Goal: Information Seeking & Learning: Find specific fact

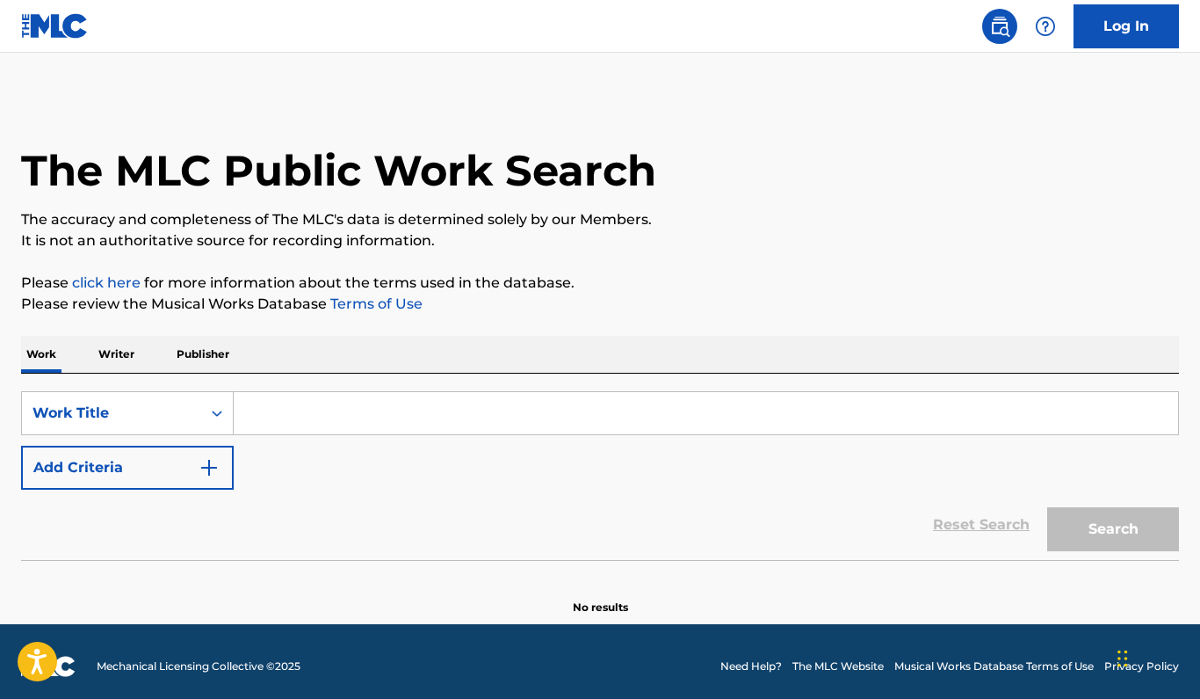
click at [116, 354] on p "Writer" at bounding box center [116, 354] width 47 height 37
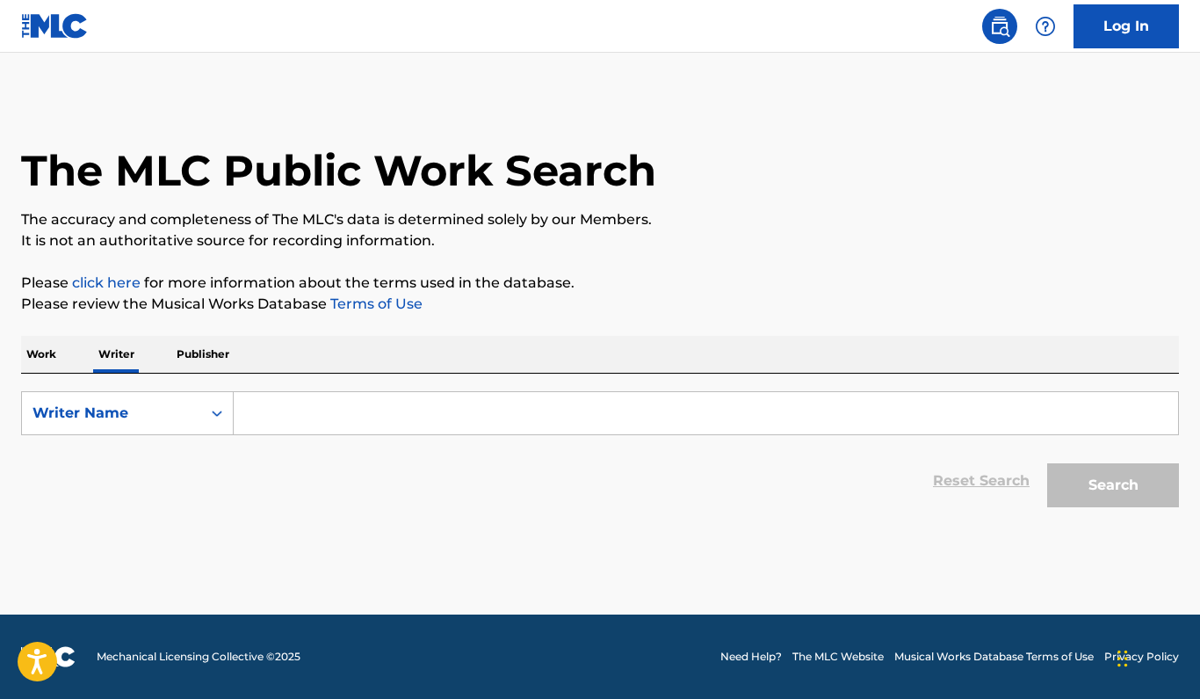
click at [295, 405] on input "Search Form" at bounding box center [706, 413] width 945 height 42
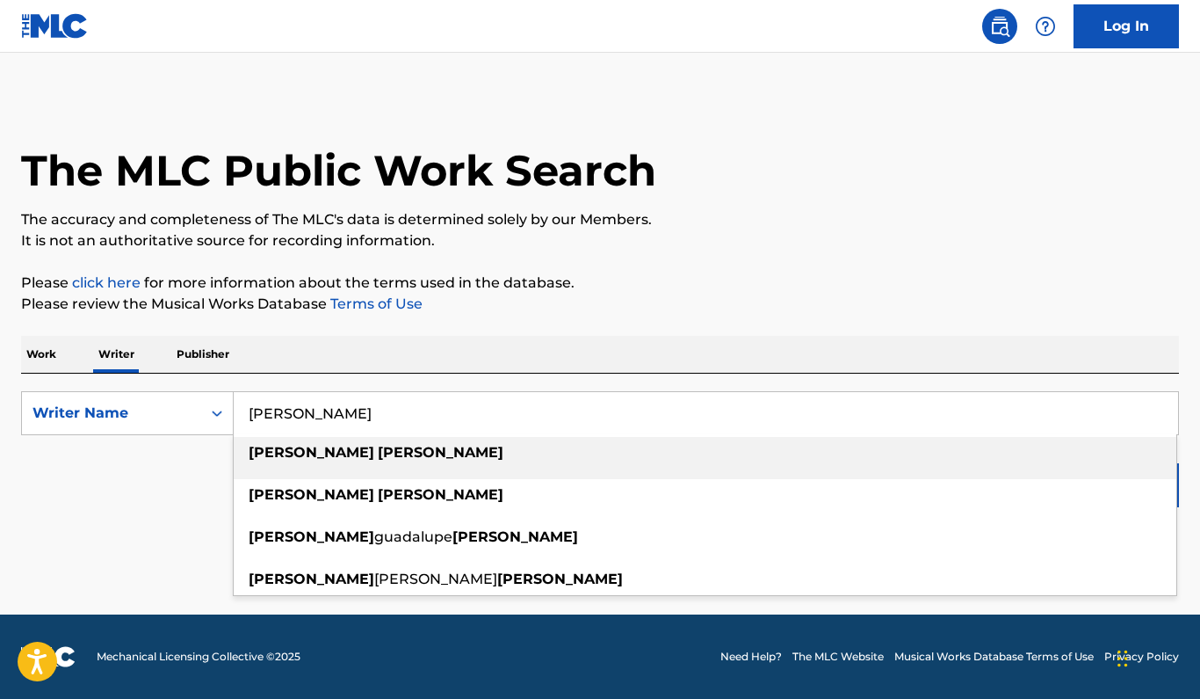
type input "adriel favela"
click at [378, 454] on strong "favela" at bounding box center [441, 452] width 126 height 17
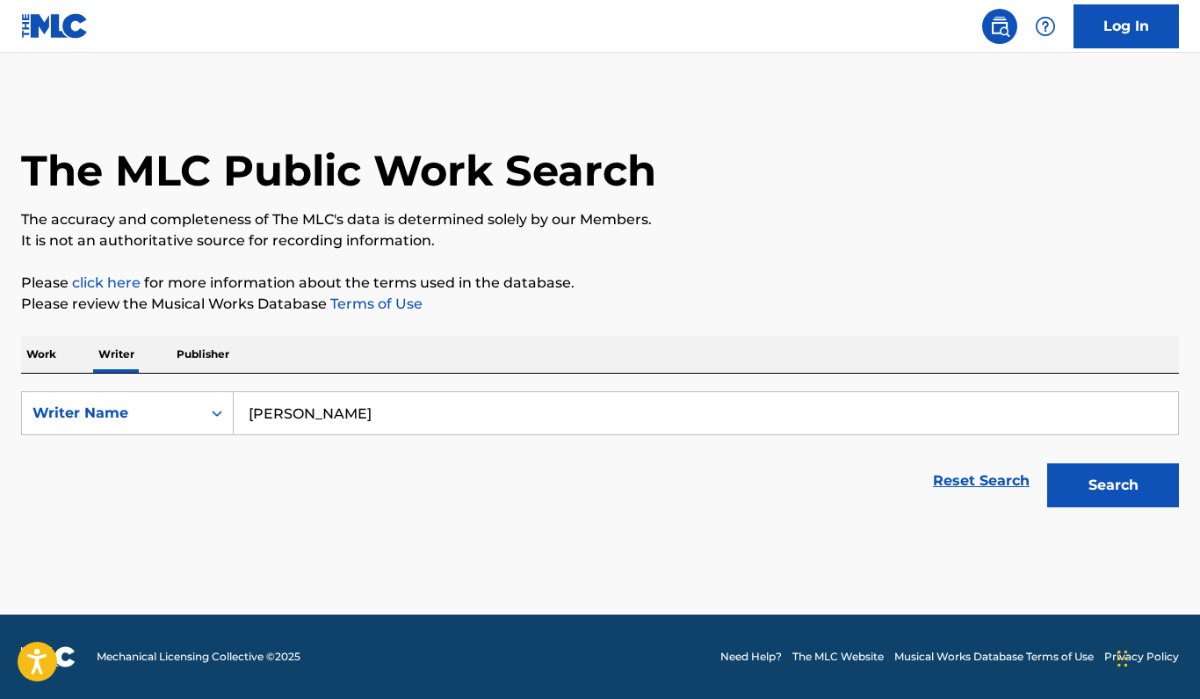
click at [1113, 488] on button "Search" at bounding box center [1113, 485] width 132 height 44
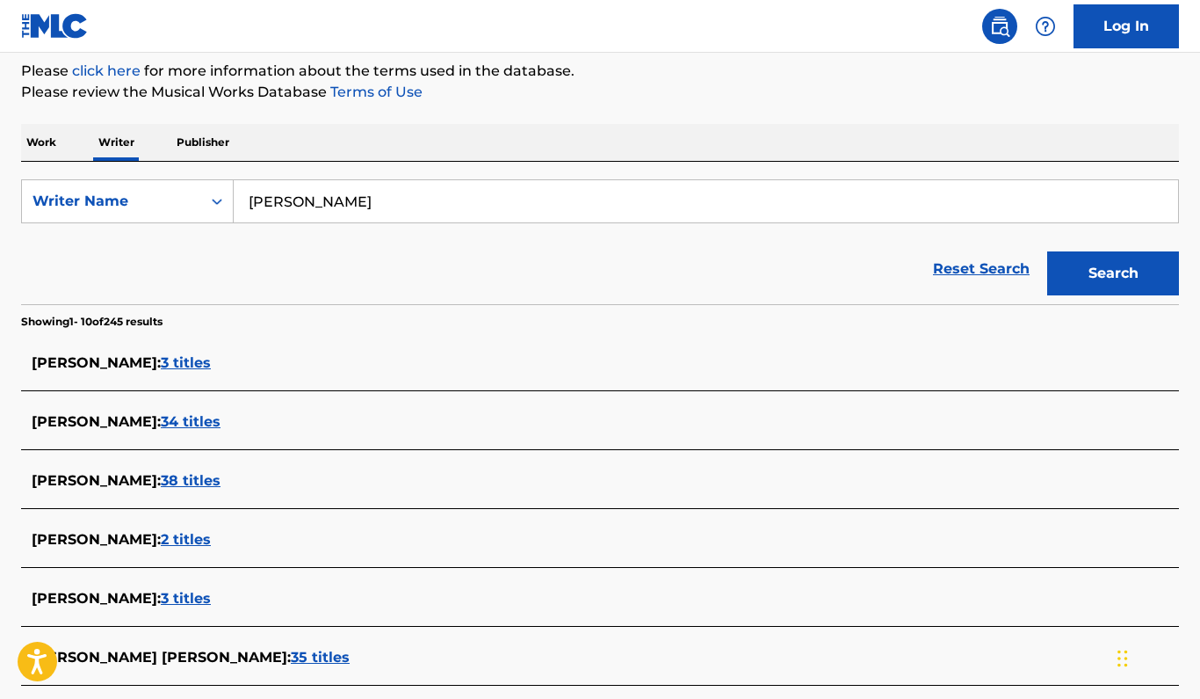
scroll to position [238, 0]
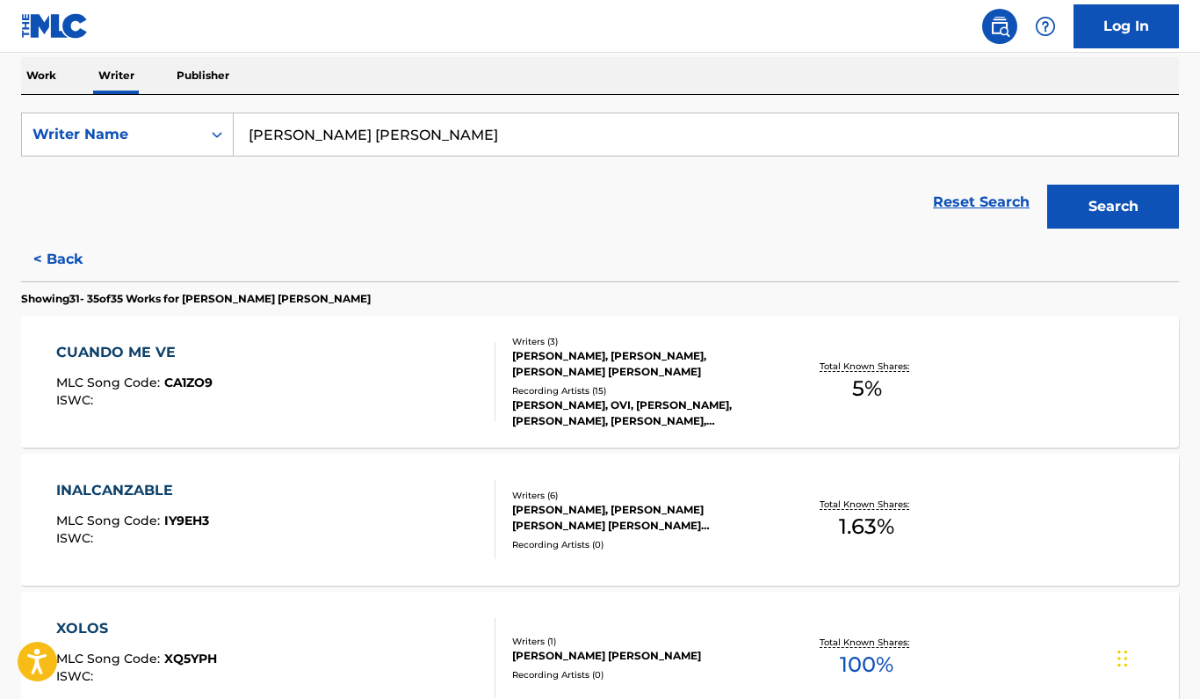
scroll to position [279, 0]
click at [191, 517] on span "IY9EH3" at bounding box center [186, 519] width 45 height 16
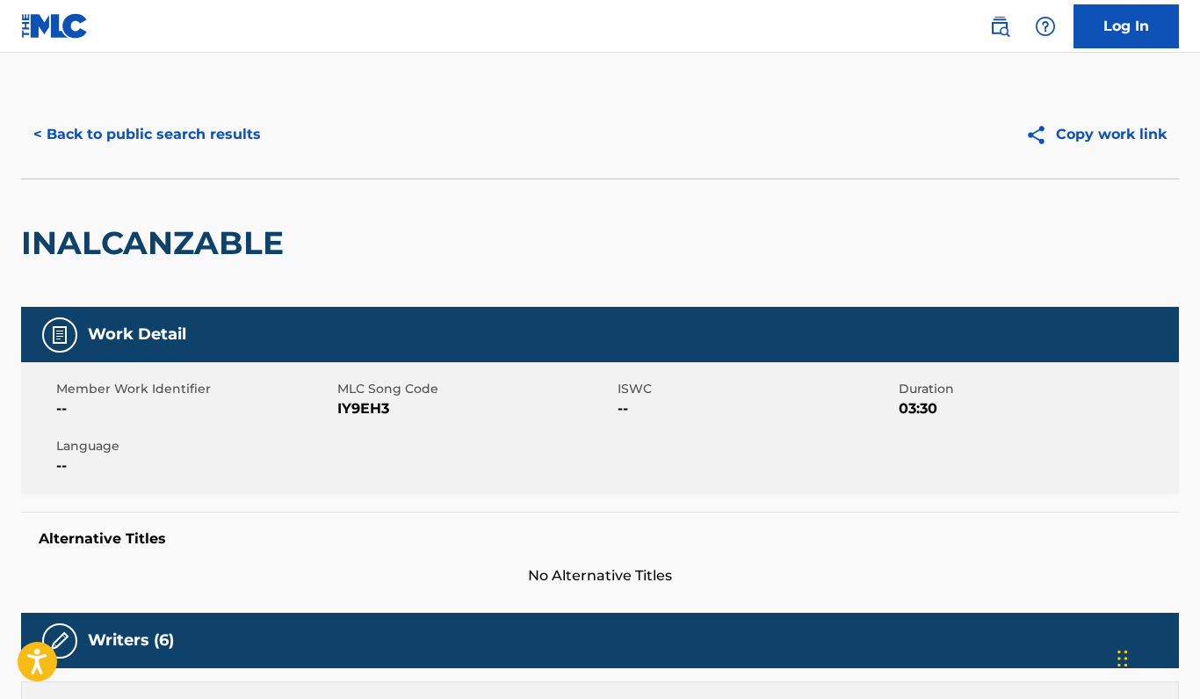
scroll to position [7, 0]
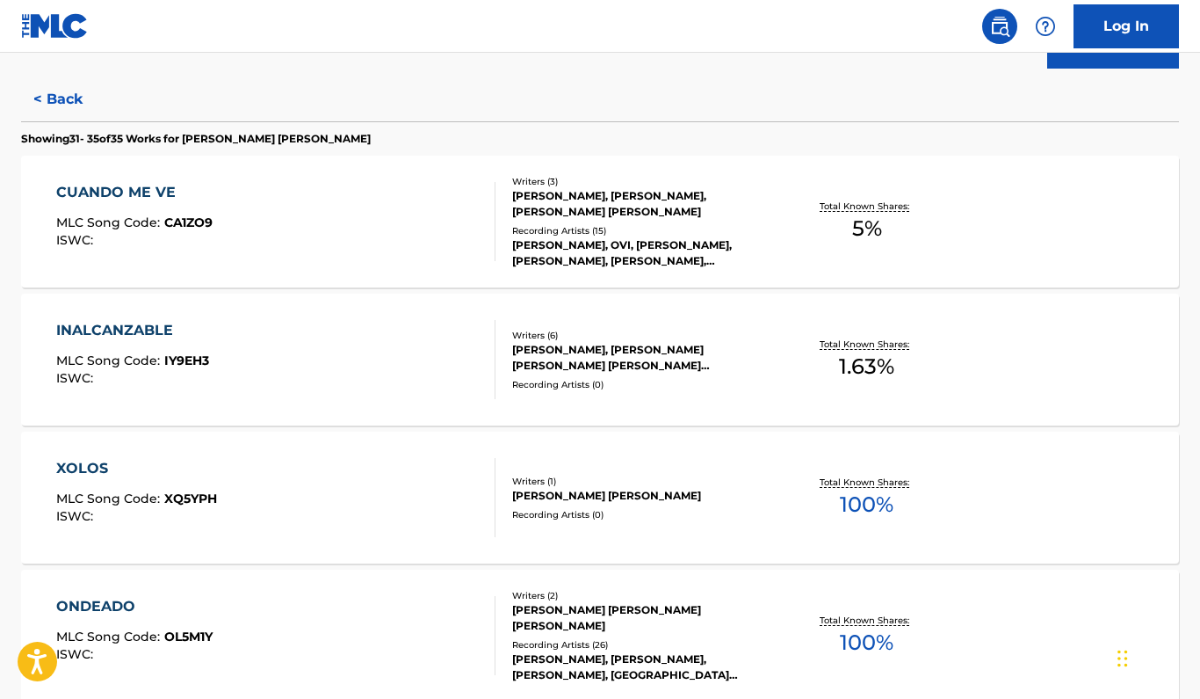
scroll to position [454, 0]
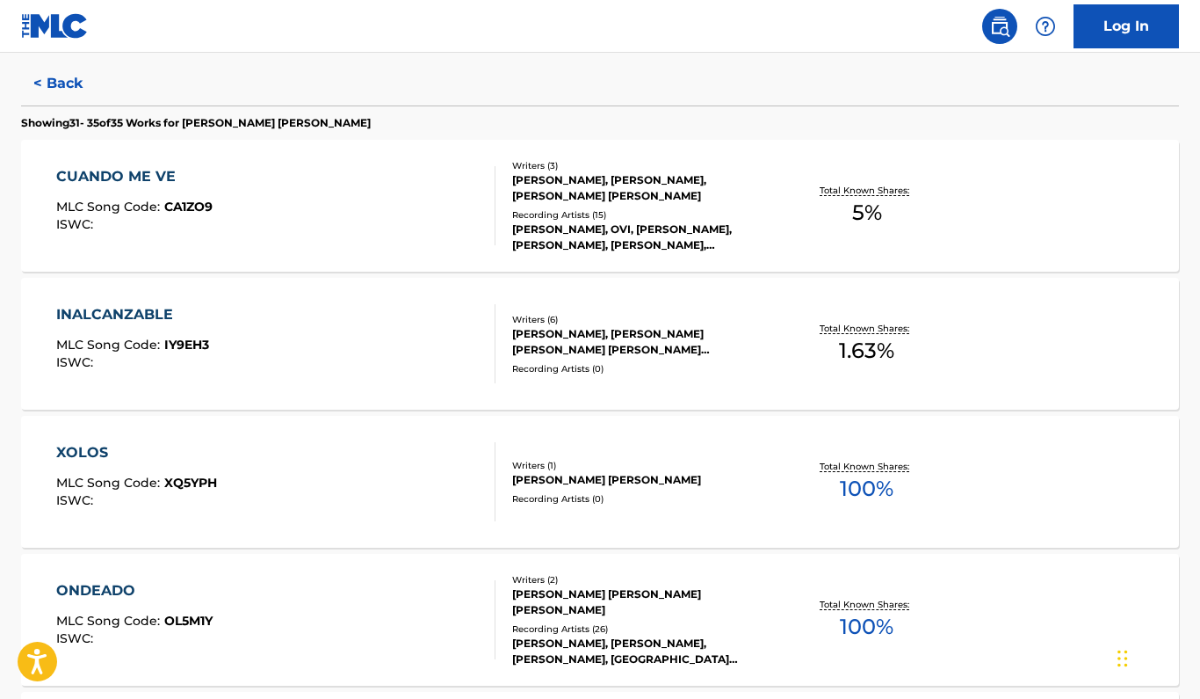
click at [637, 487] on div "[PERSON_NAME] [PERSON_NAME]" at bounding box center [641, 480] width 258 height 16
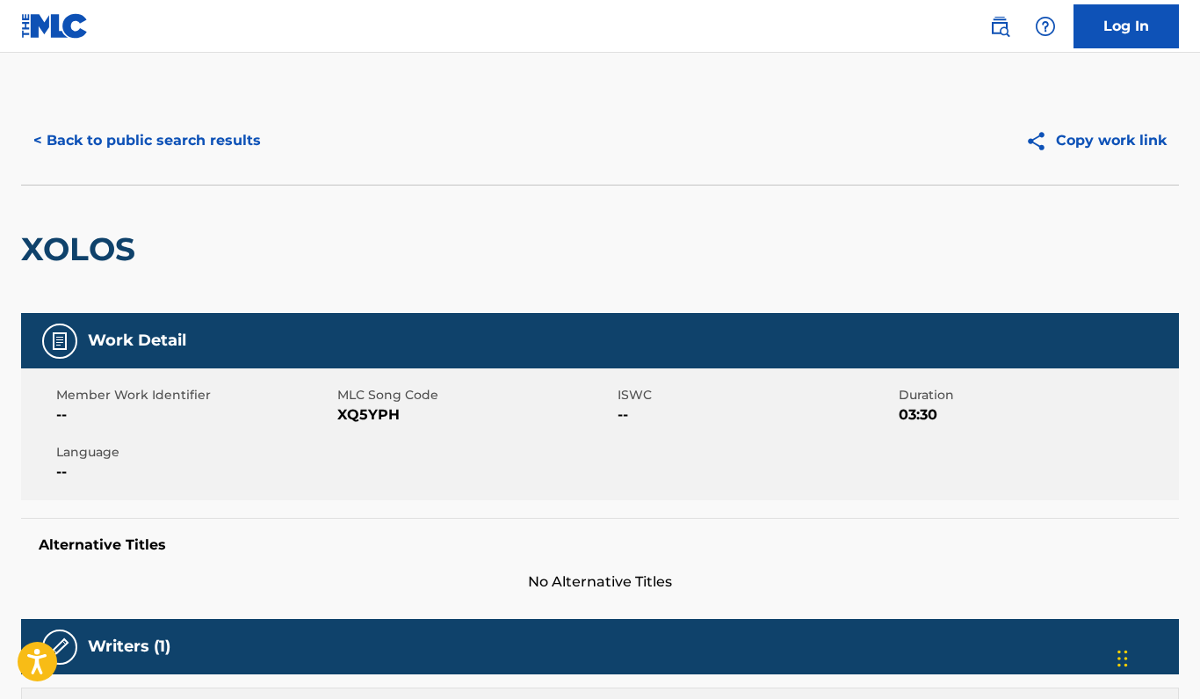
click at [79, 148] on button "< Back to public search results" at bounding box center [147, 141] width 252 height 44
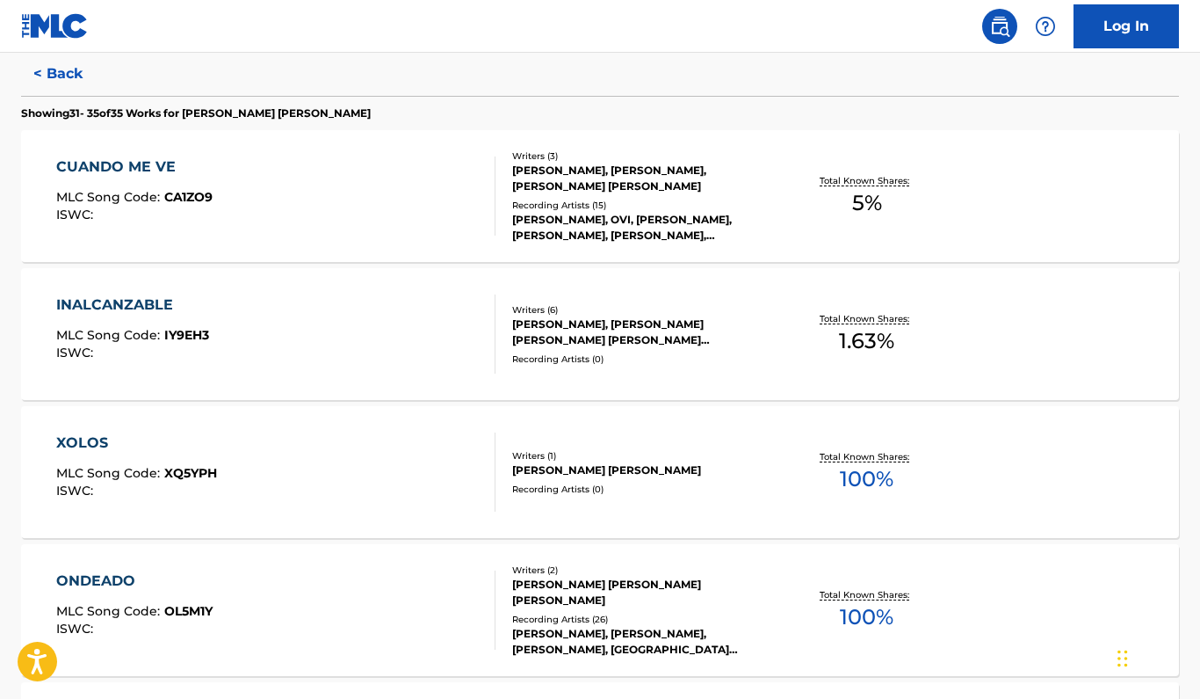
scroll to position [535, 0]
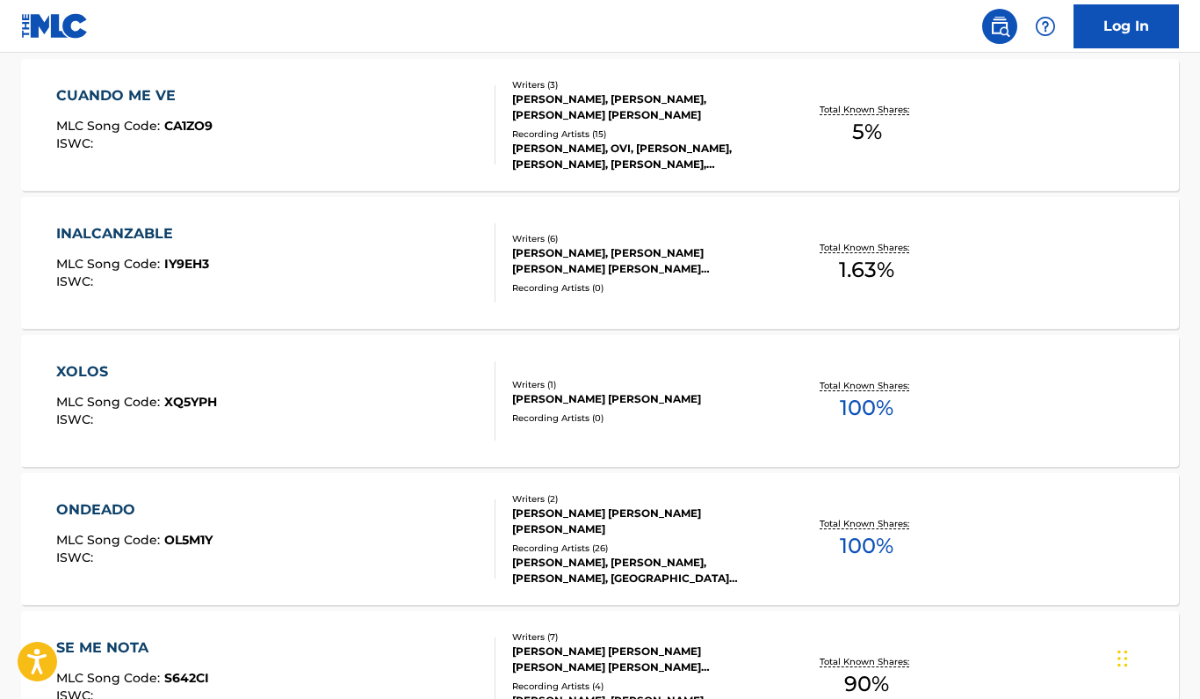
click at [152, 399] on span "MLC Song Code :" at bounding box center [110, 402] width 108 height 16
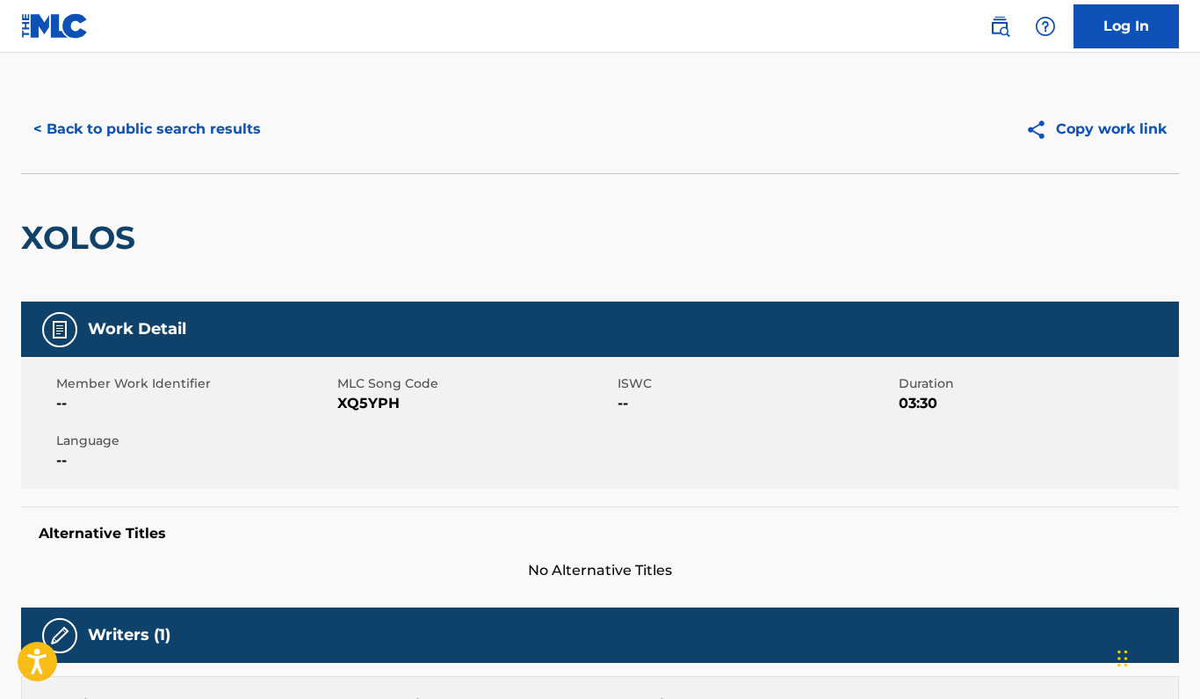
scroll to position [13, 0]
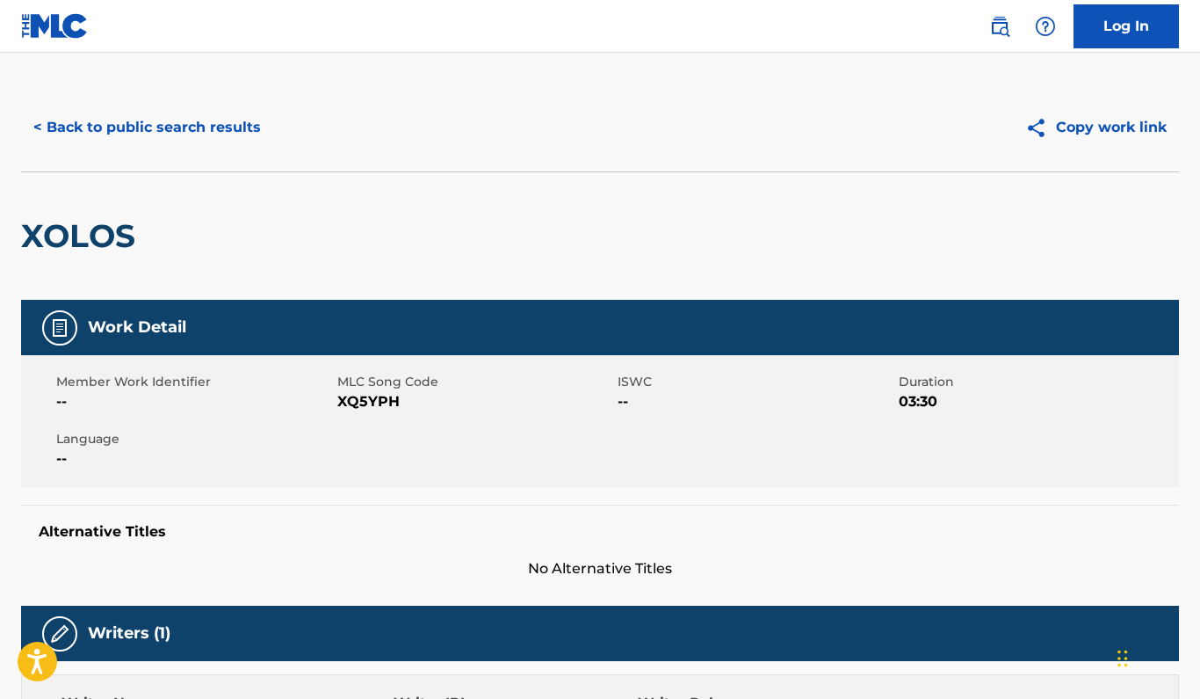
click at [150, 126] on button "< Back to public search results" at bounding box center [147, 127] width 252 height 44
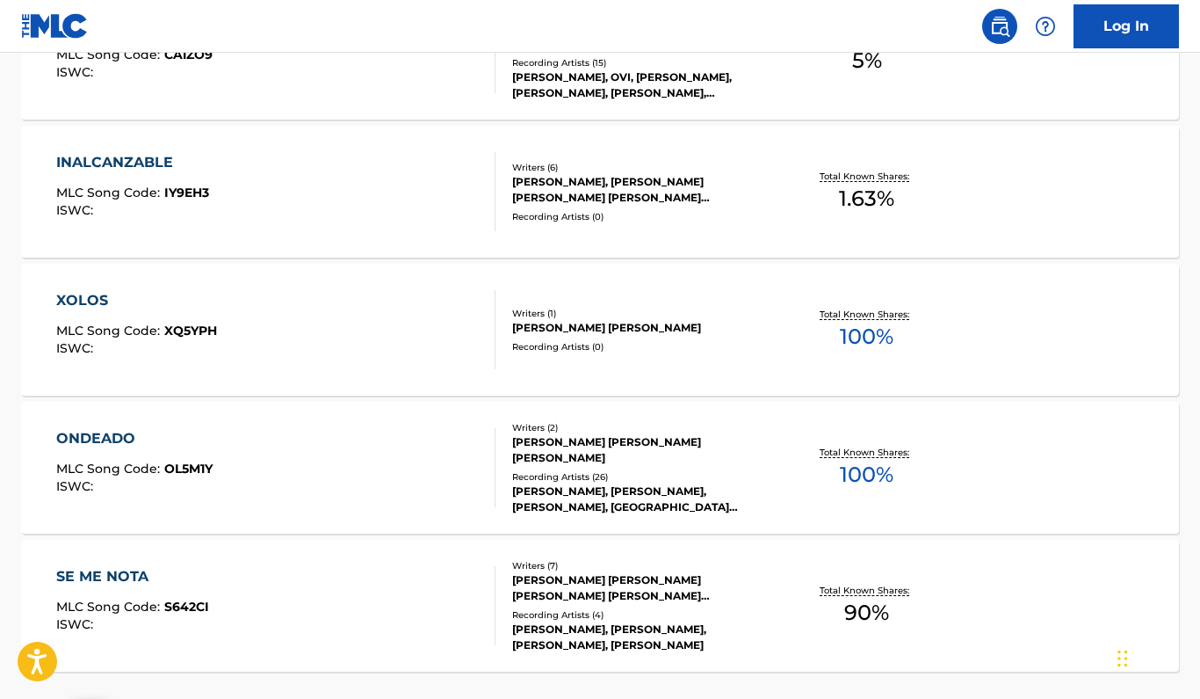
scroll to position [593, 0]
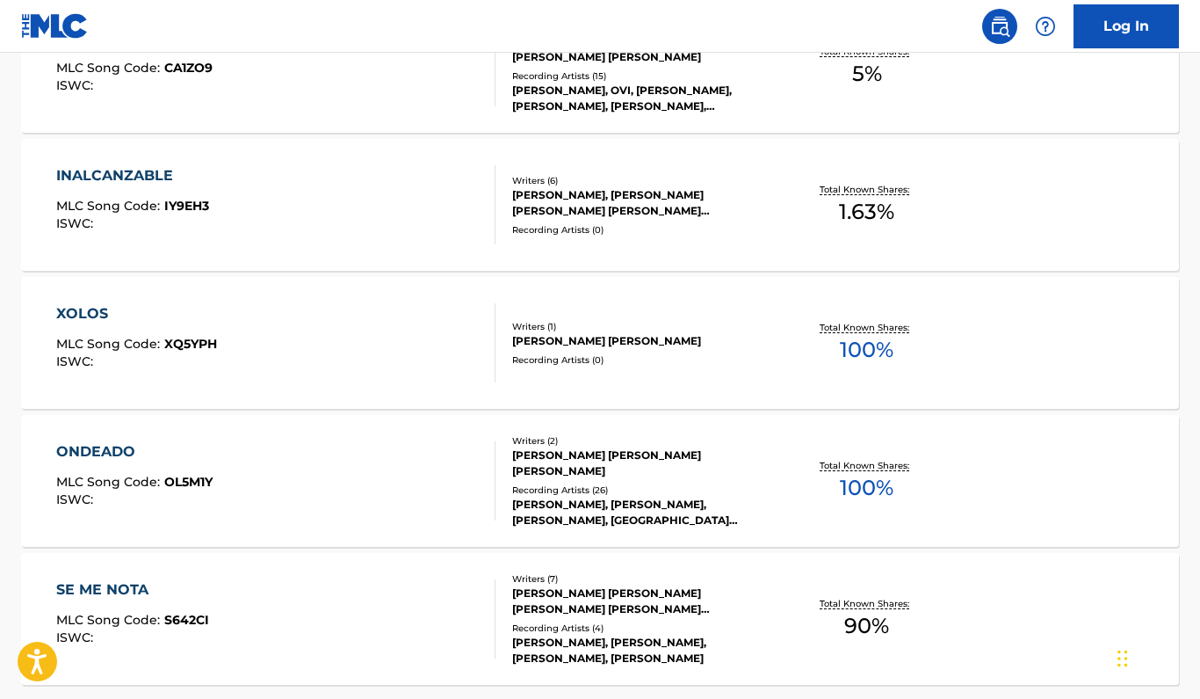
click at [199, 343] on span "XQ5YPH" at bounding box center [190, 344] width 53 height 16
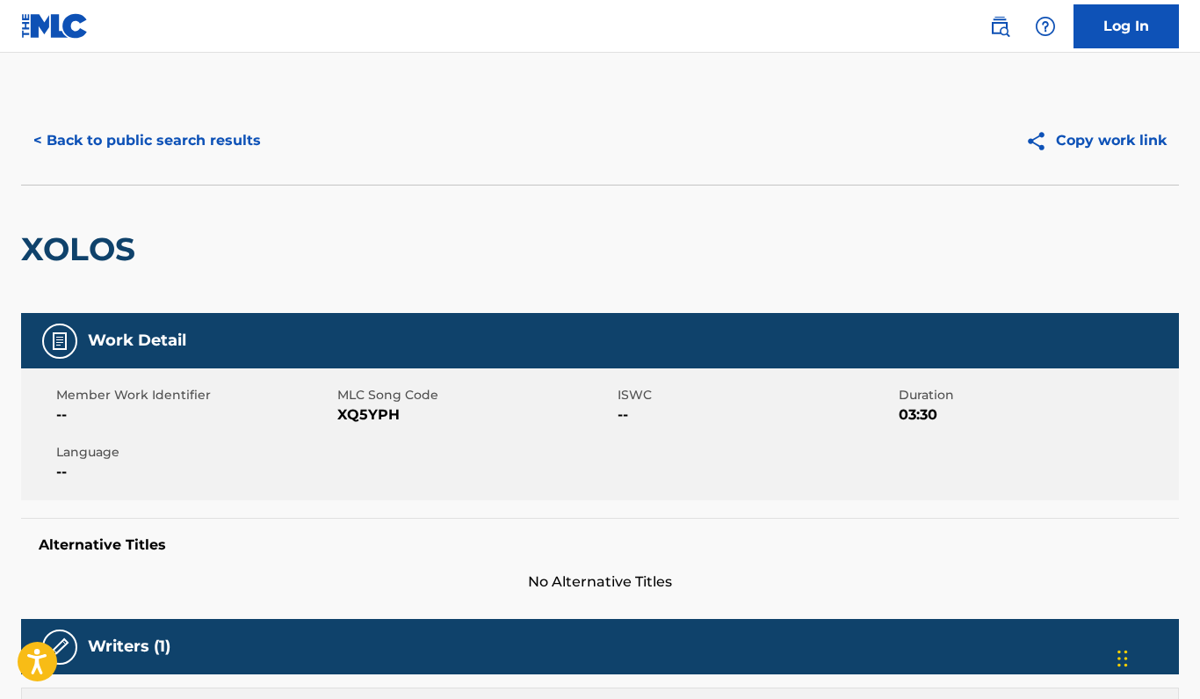
click at [368, 412] on span "XQ5YPH" at bounding box center [475, 414] width 277 height 21
drag, startPoint x: 419, startPoint y: 412, endPoint x: 268, endPoint y: 412, distance: 151.1
click at [268, 412] on div "Member Work Identifier -- MLC Song Code XQ5YPH ISWC -- Duration 03:30 Language …" at bounding box center [600, 434] width 1158 height 132
click at [278, 412] on span "--" at bounding box center [194, 414] width 277 height 21
click at [132, 135] on button "< Back to public search results" at bounding box center [147, 141] width 252 height 44
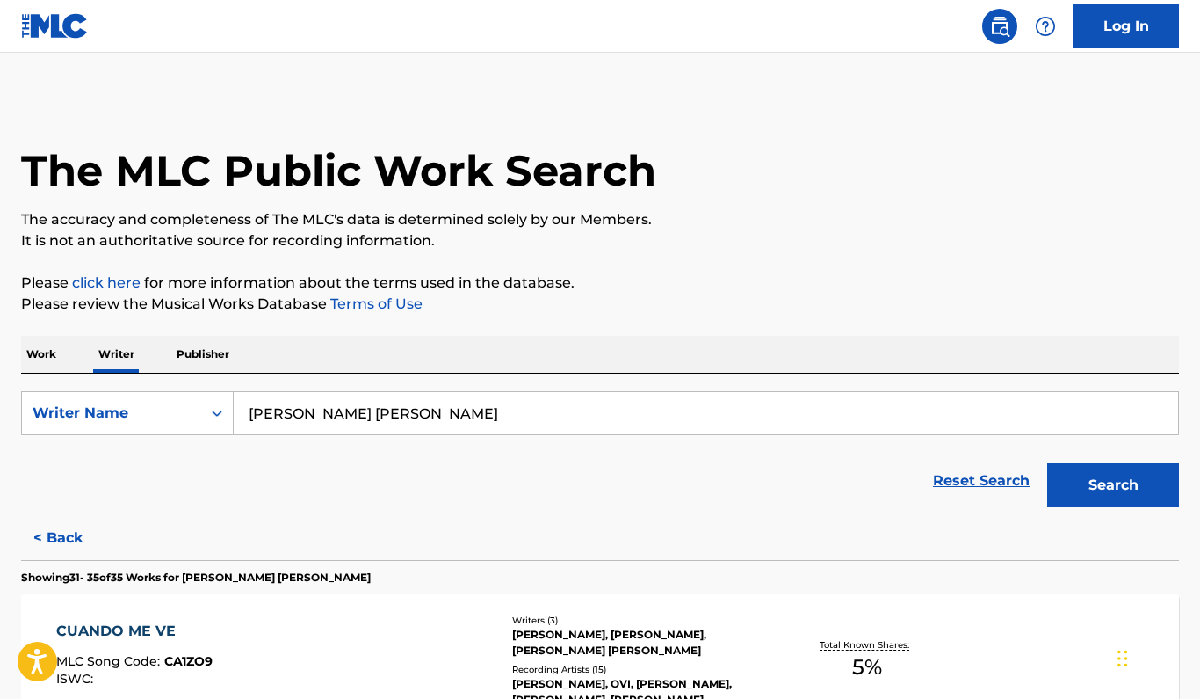
click at [1121, 511] on div "Search" at bounding box center [1109, 481] width 141 height 70
click at [1085, 482] on button "Search" at bounding box center [1113, 485] width 132 height 44
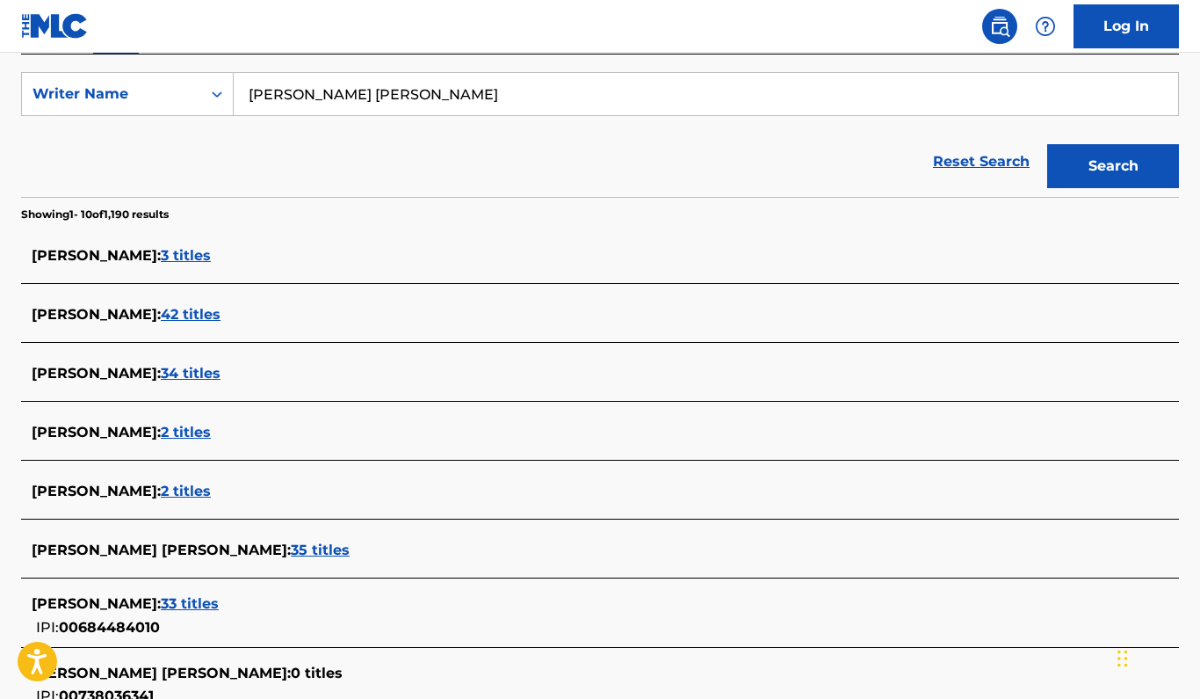
scroll to position [321, 0]
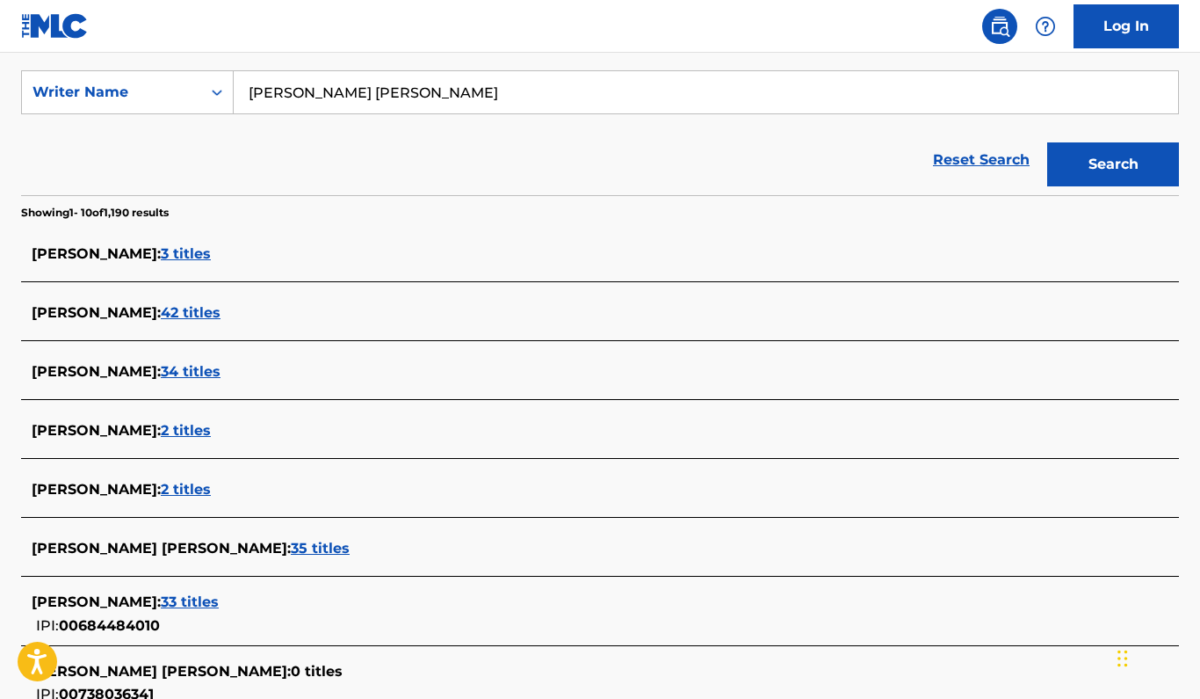
click at [337, 605] on div "[PERSON_NAME] : 33 titles" at bounding box center [577, 601] width 1091 height 21
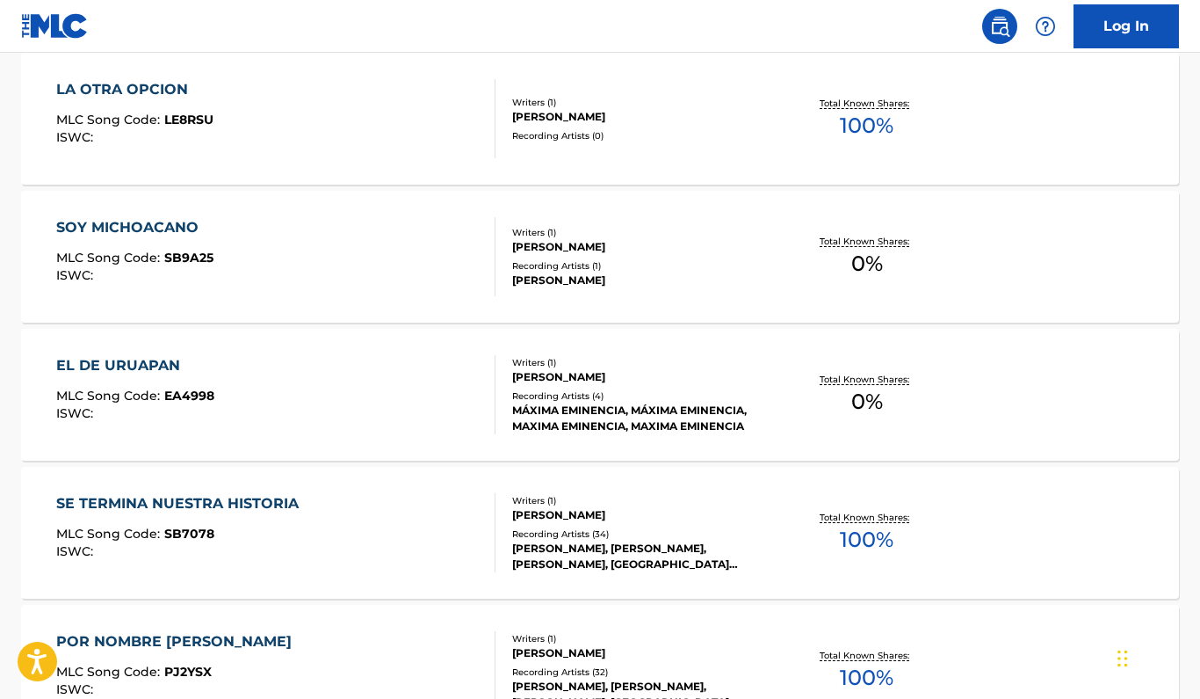
scroll to position [1142, 0]
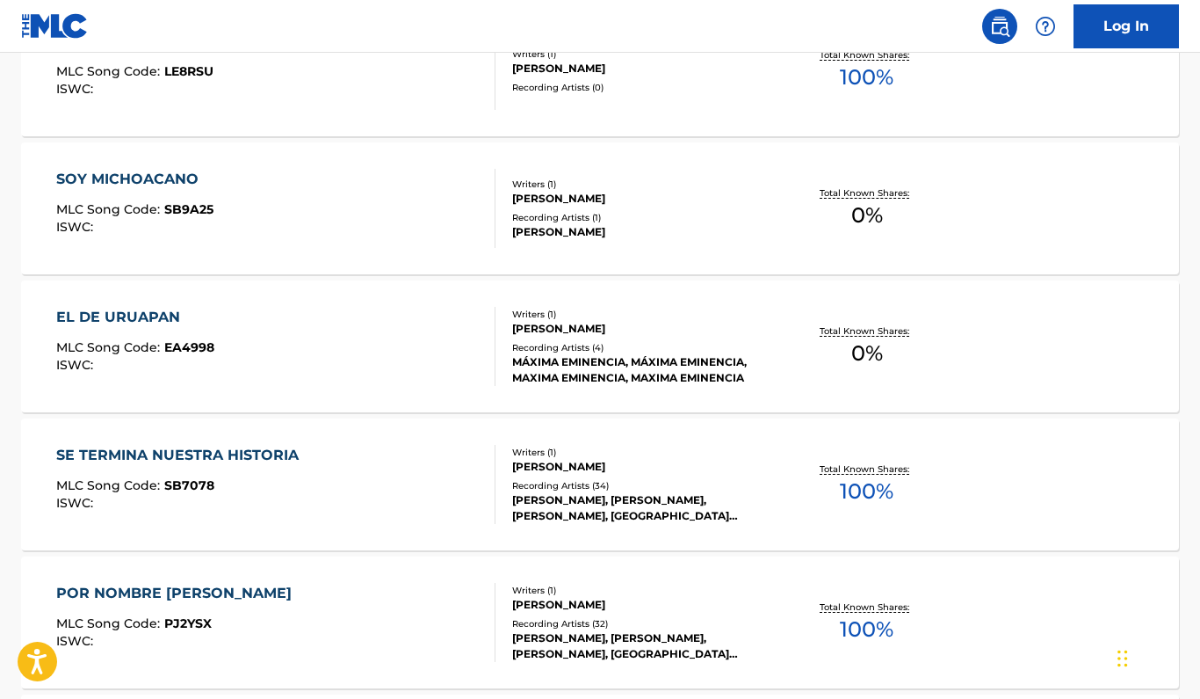
click at [873, 495] on span "100 %" at bounding box center [867, 491] width 54 height 32
